Goal: Information Seeking & Learning: Learn about a topic

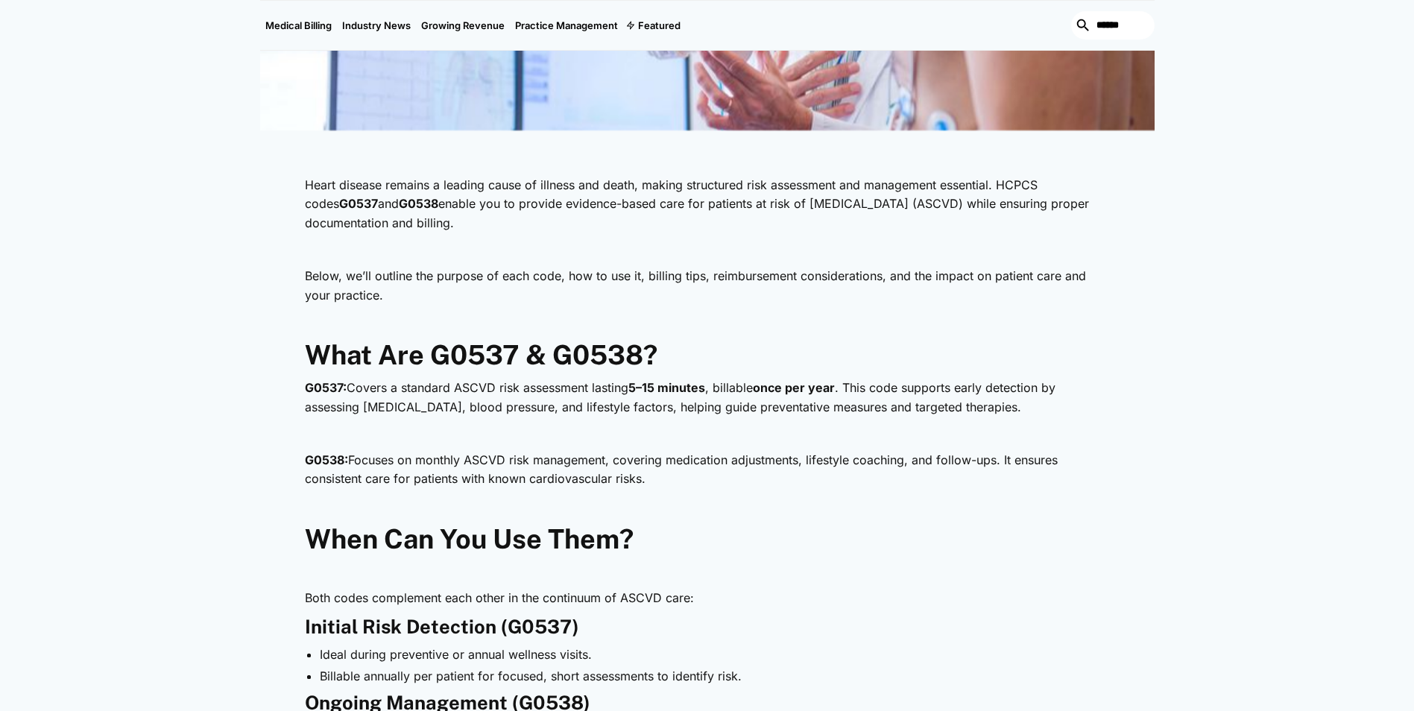
scroll to position [373, 0]
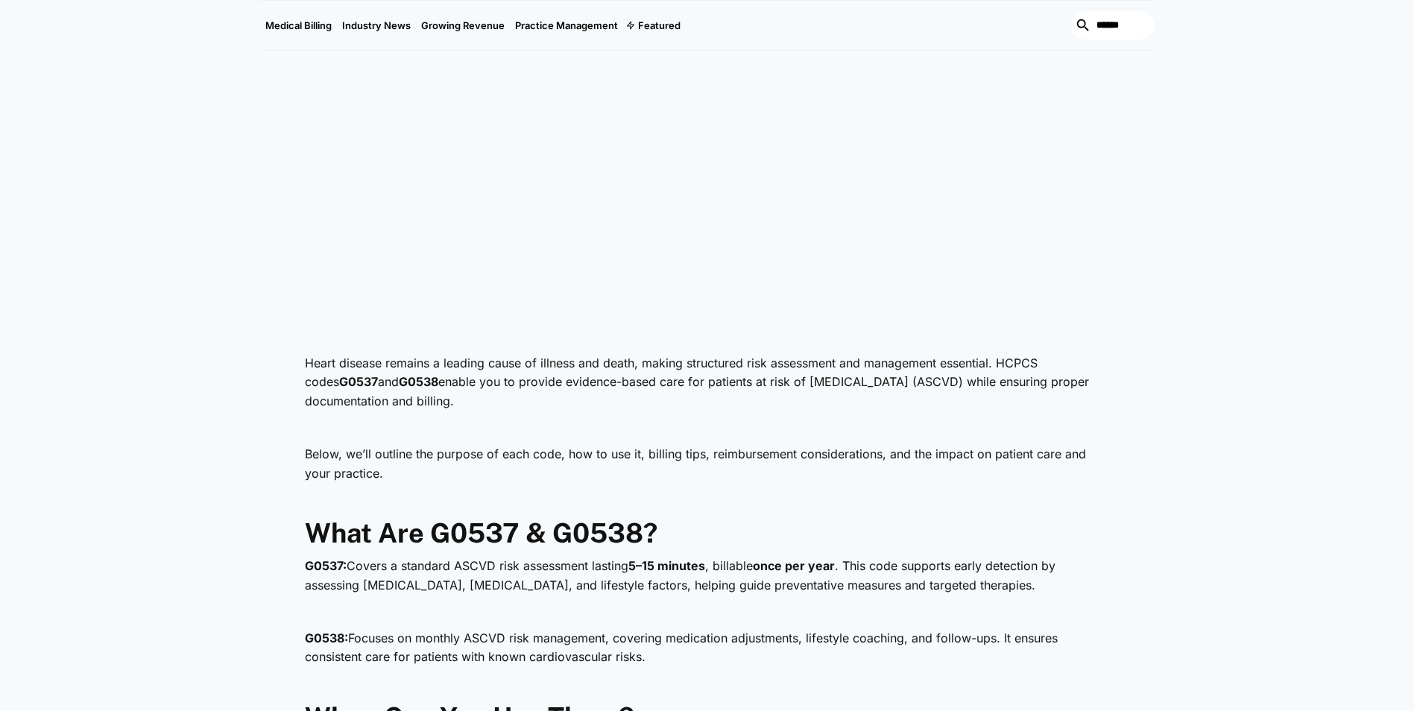
scroll to position [745, 0]
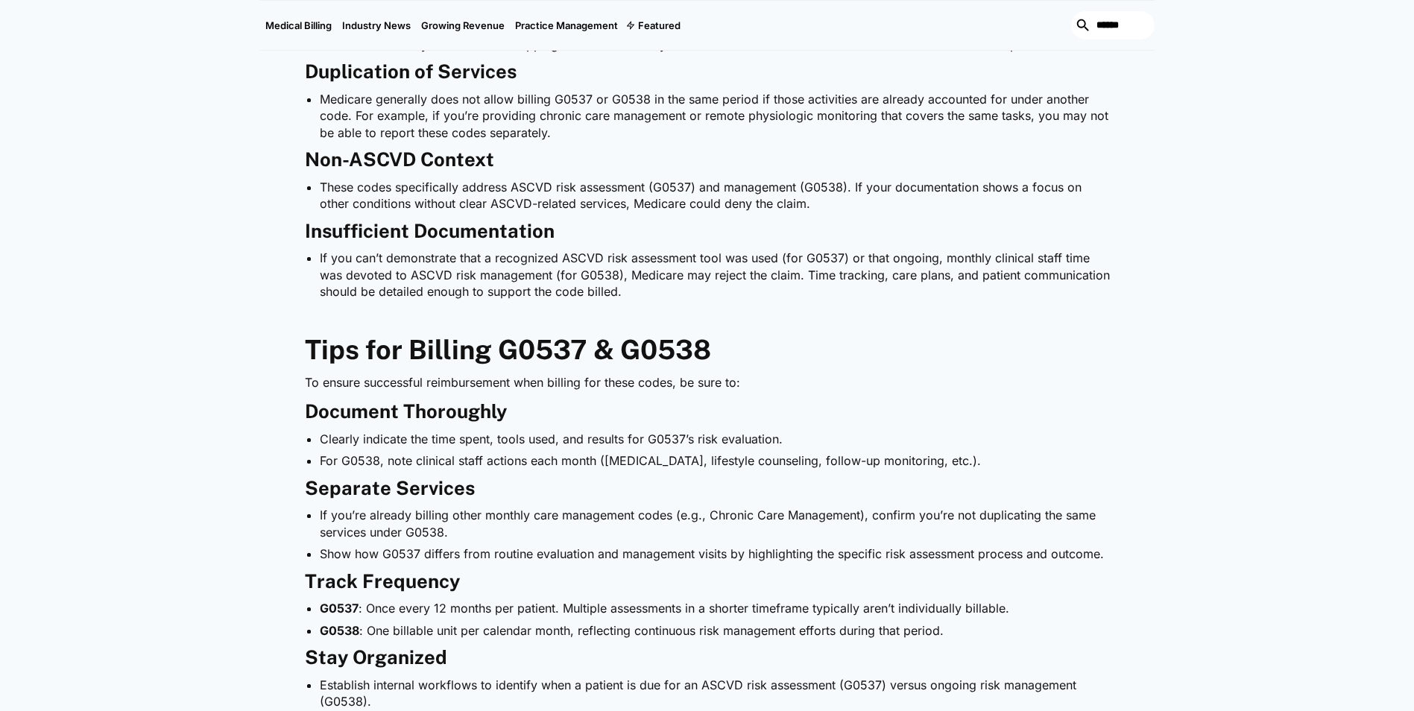
scroll to position [1565, 0]
